Goal: Register for event/course

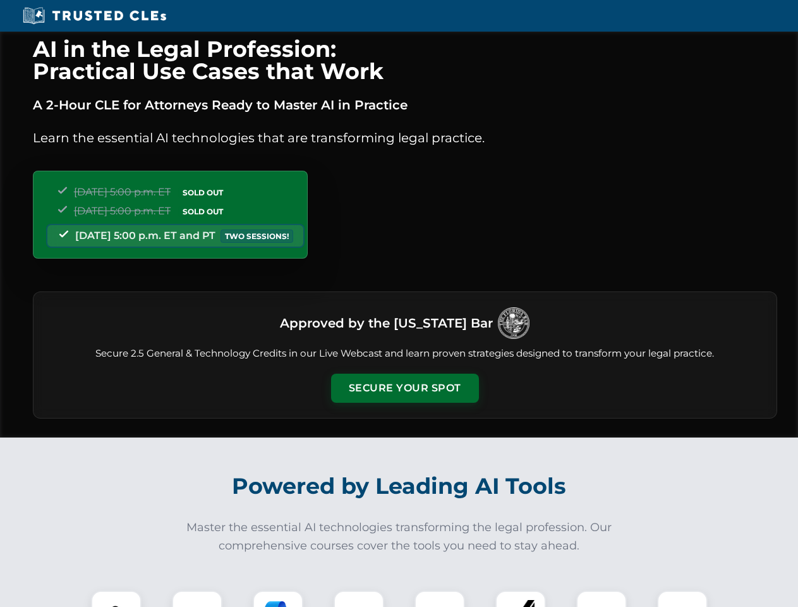
click at [404, 388] on button "Secure Your Spot" at bounding box center [405, 388] width 148 height 29
click at [116, 599] on img at bounding box center [116, 615] width 37 height 37
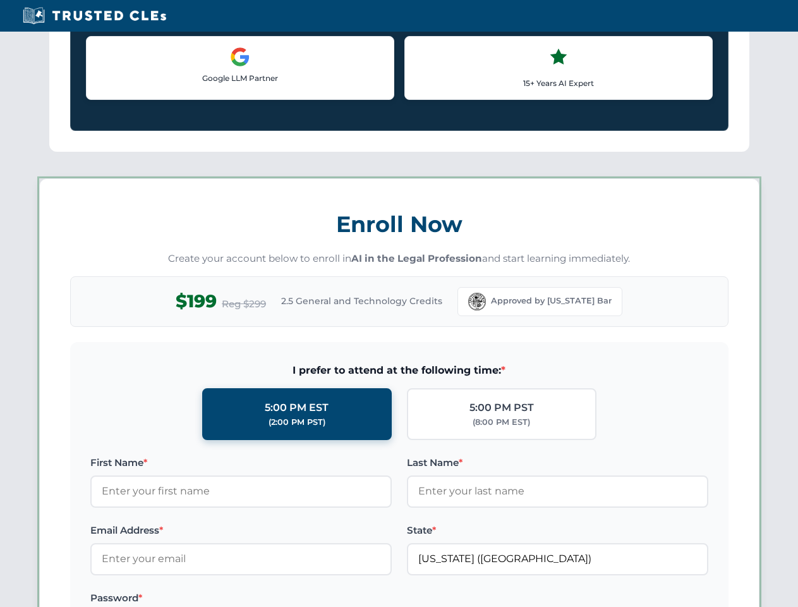
click at [278, 599] on label "Password *" at bounding box center [240, 597] width 301 height 15
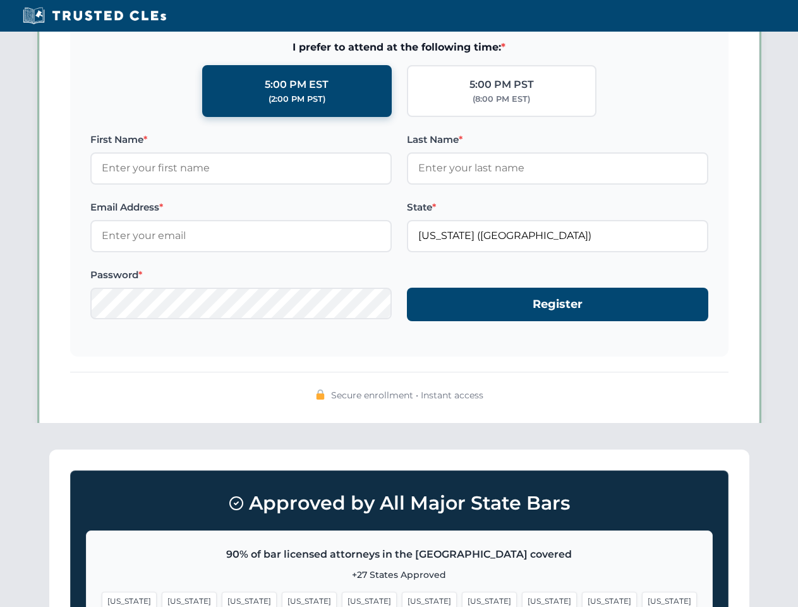
click at [582, 599] on span "[US_STATE]" at bounding box center [609, 601] width 55 height 18
